Goal: Task Accomplishment & Management: Manage account settings

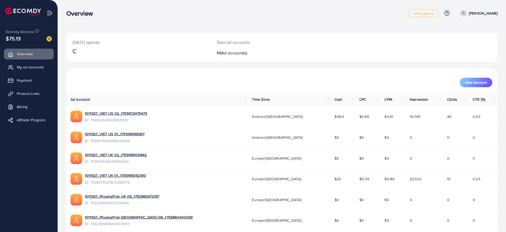
scroll to position [109, 0]
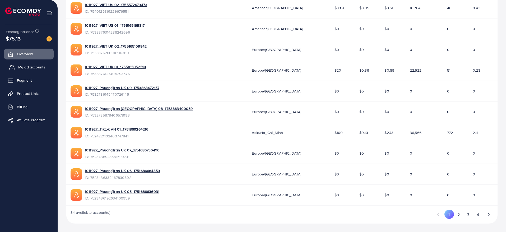
click at [43, 67] on span "My ad accounts" at bounding box center [31, 66] width 27 height 5
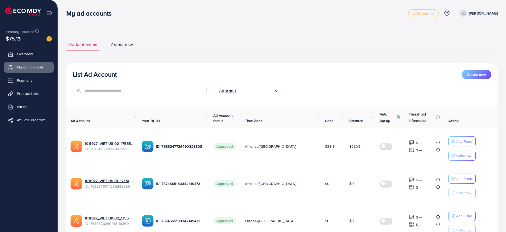
scroll to position [306, 0]
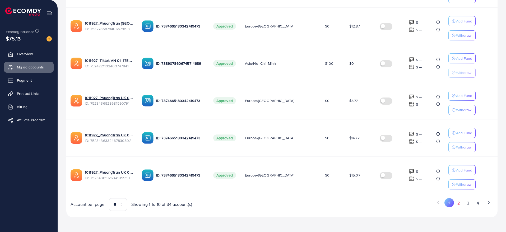
click at [459, 205] on button "2" at bounding box center [459, 203] width 10 height 10
click at [455, 133] on p "Add Fund" at bounding box center [463, 133] width 16 height 6
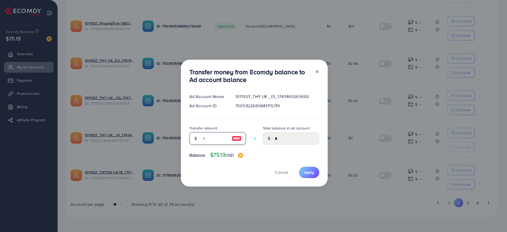
click at [216, 142] on input "number" at bounding box center [214, 138] width 26 height 13
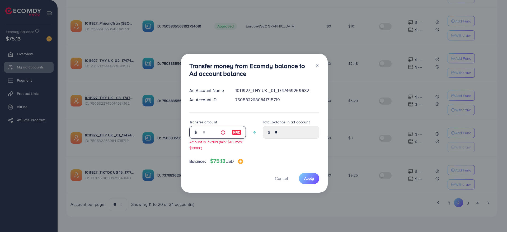
type input "**"
type input "*****"
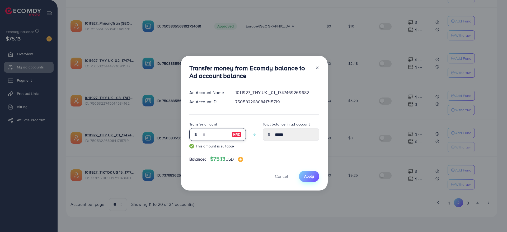
type input "**"
click at [309, 174] on span "Apply" at bounding box center [309, 175] width 10 height 5
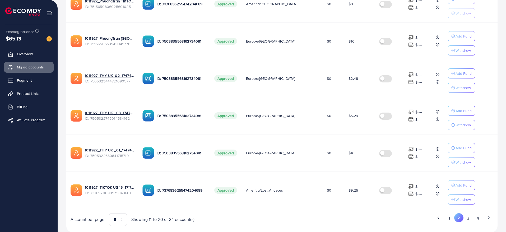
scroll to position [291, 0]
click at [467, 218] on button "3" at bounding box center [468, 218] width 10 height 10
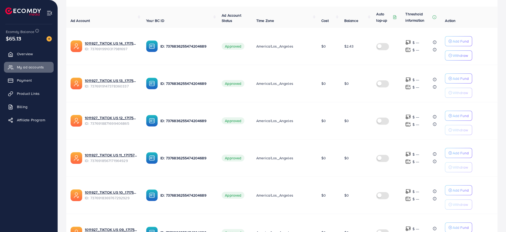
scroll to position [305, 0]
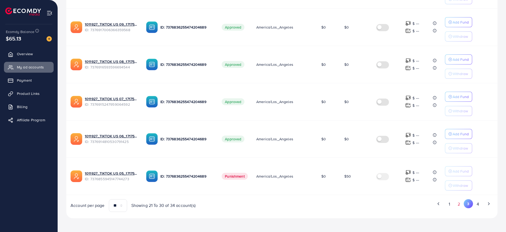
click at [458, 204] on button "2" at bounding box center [459, 204] width 10 height 10
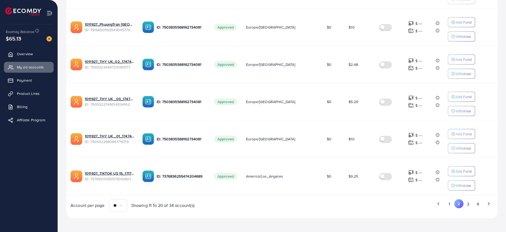
scroll to position [306, 0]
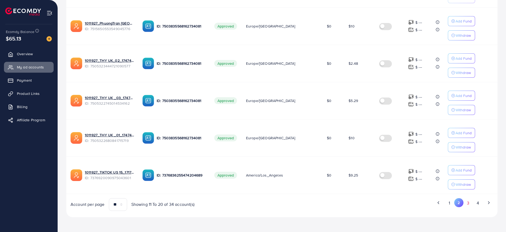
click at [467, 200] on button "3" at bounding box center [468, 203] width 10 height 10
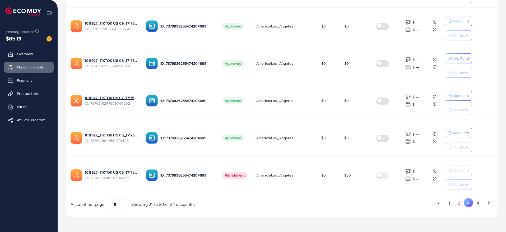
click at [459, 206] on button "2" at bounding box center [459, 203] width 10 height 10
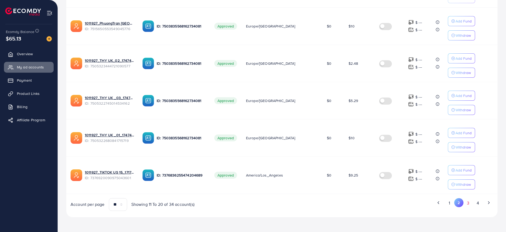
click at [469, 205] on button "3" at bounding box center [468, 203] width 10 height 10
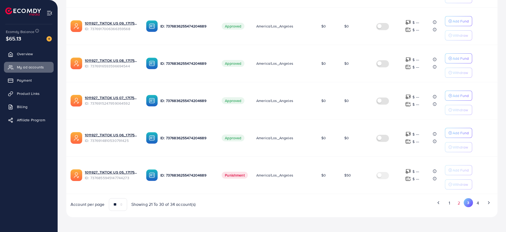
click at [458, 206] on button "2" at bounding box center [459, 203] width 10 height 10
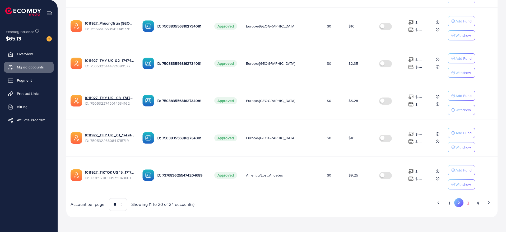
click at [465, 203] on button "3" at bounding box center [468, 203] width 10 height 10
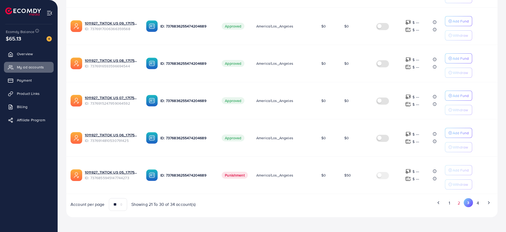
click at [455, 201] on button "2" at bounding box center [459, 203] width 10 height 10
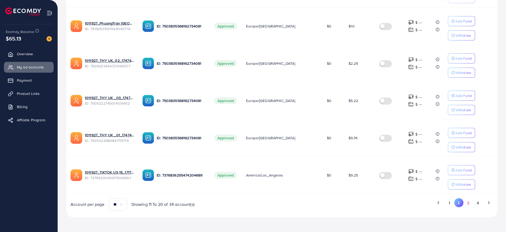
click at [465, 204] on button "3" at bounding box center [468, 203] width 10 height 10
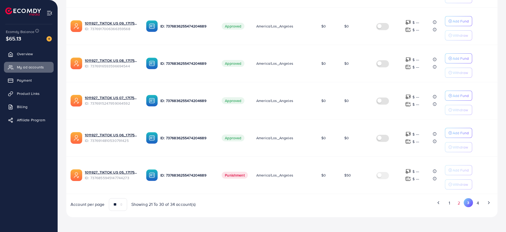
click at [458, 204] on button "2" at bounding box center [459, 203] width 10 height 10
